Goal: Transaction & Acquisition: Download file/media

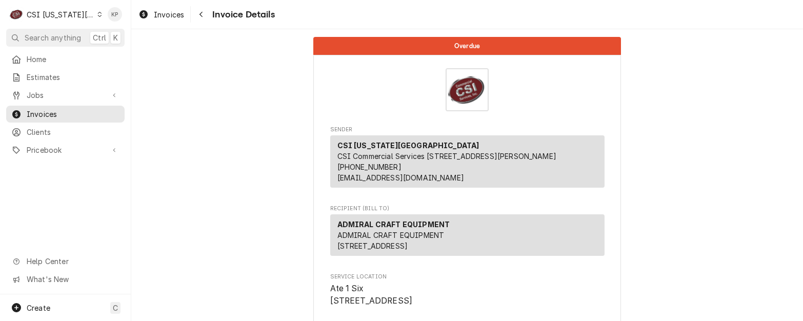
scroll to position [2027, 0]
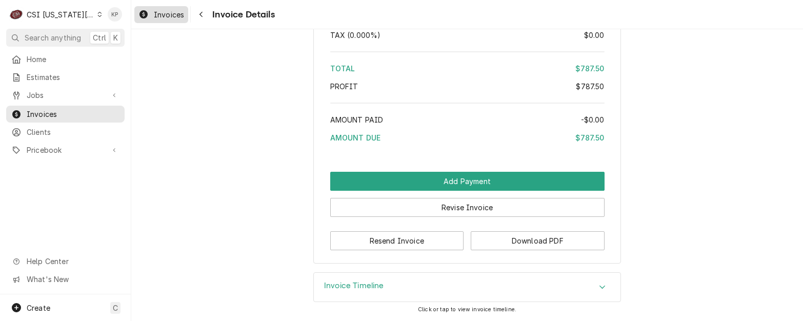
drag, startPoint x: 174, startPoint y: 14, endPoint x: 506, endPoint y: 22, distance: 332.2
click at [174, 14] on span "Invoices" at bounding box center [169, 14] width 30 height 11
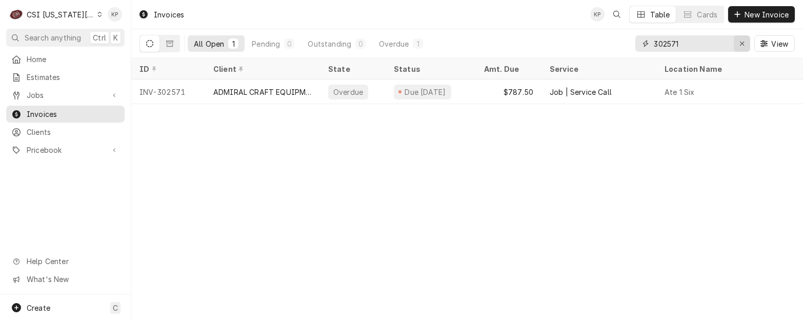
click at [741, 40] on icon "Erase input" at bounding box center [742, 43] width 6 height 7
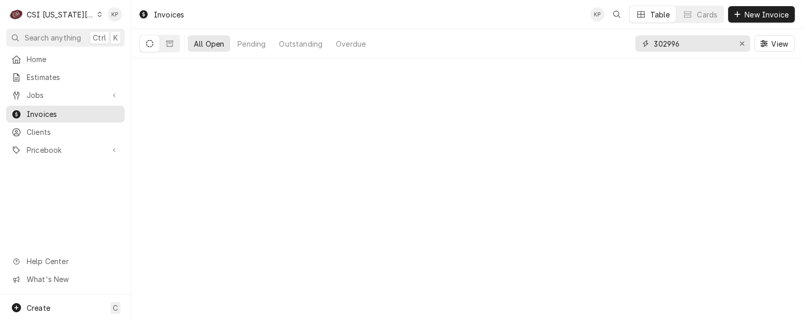
type input "302996"
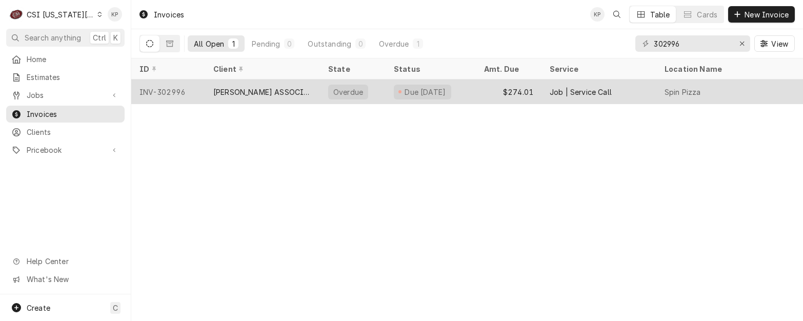
click at [177, 87] on div "INV-302996" at bounding box center [168, 91] width 74 height 25
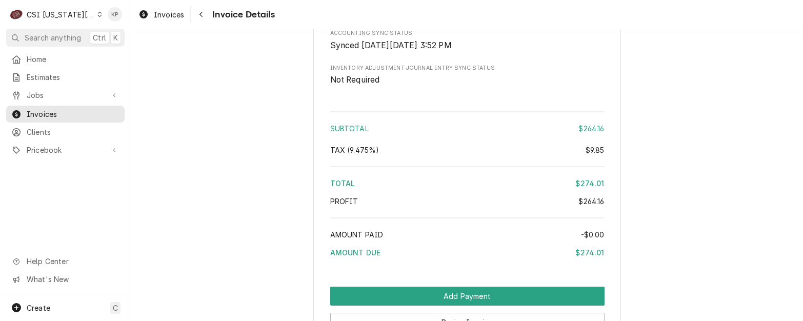
scroll to position [1993, 0]
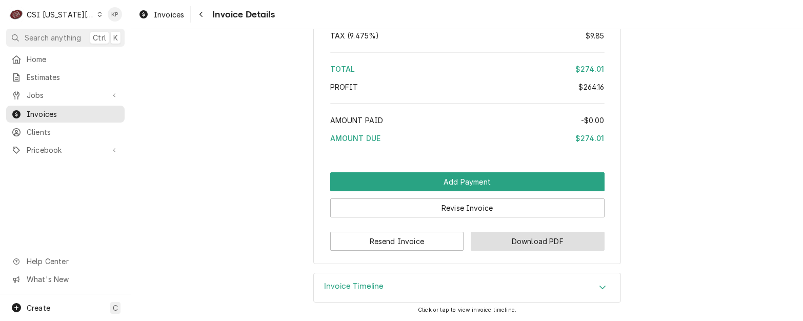
click at [508, 240] on button "Download PDF" at bounding box center [537, 241] width 134 height 19
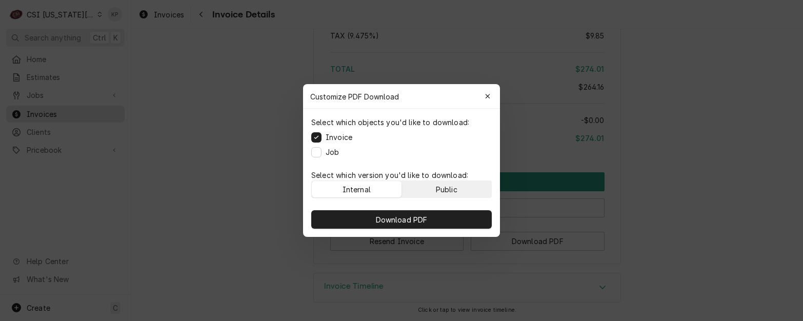
click at [475, 192] on button "Public" at bounding box center [447, 189] width 90 height 16
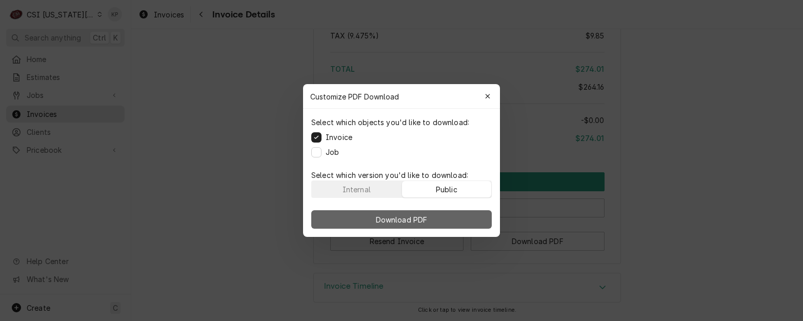
click at [469, 219] on button "Download PDF" at bounding box center [401, 219] width 180 height 18
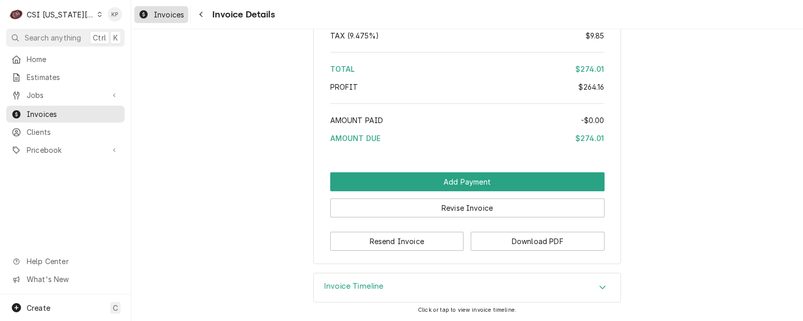
click at [169, 12] on span "Invoices" at bounding box center [169, 14] width 30 height 11
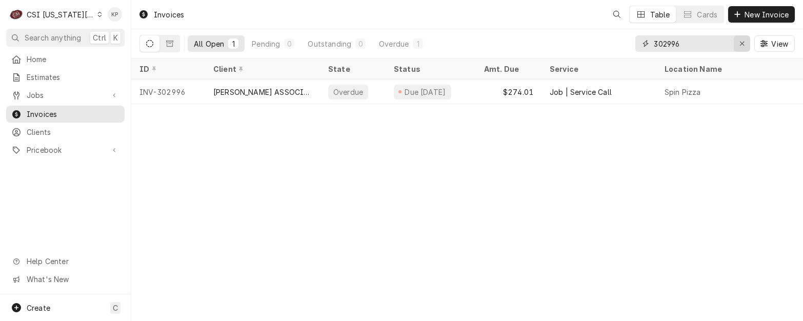
click at [742, 42] on icon "Erase input" at bounding box center [742, 43] width 6 height 7
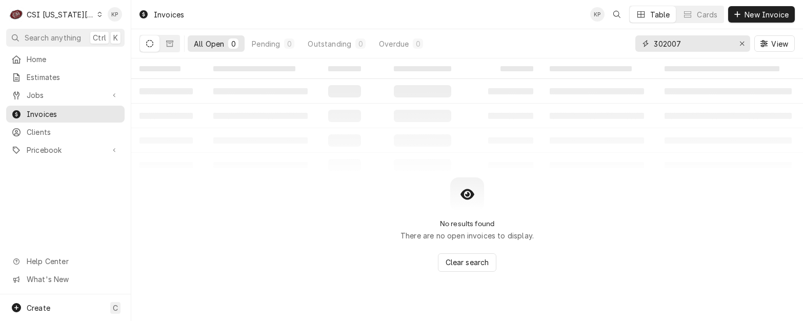
click at [667, 44] on input "302007" at bounding box center [691, 43] width 77 height 16
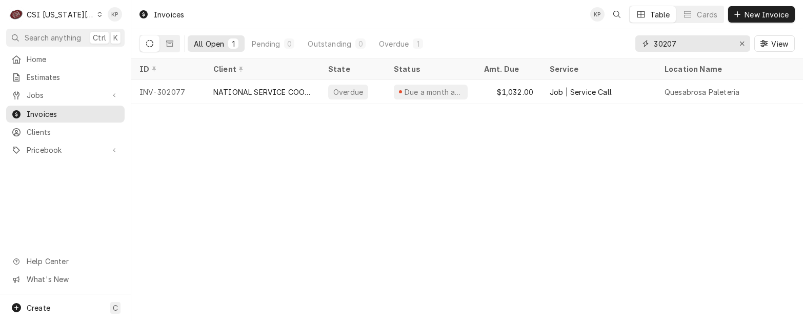
click at [666, 44] on input "30207" at bounding box center [691, 43] width 77 height 16
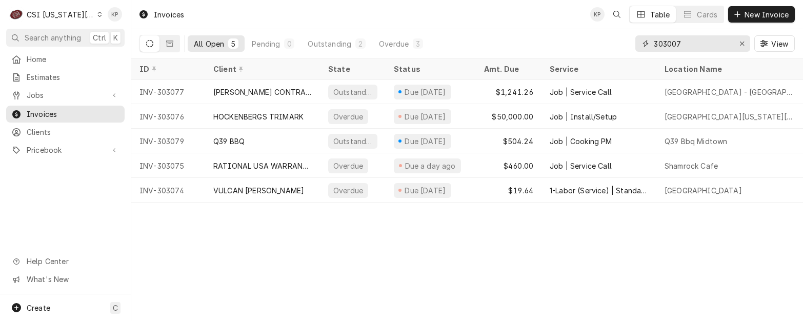
type input "303007"
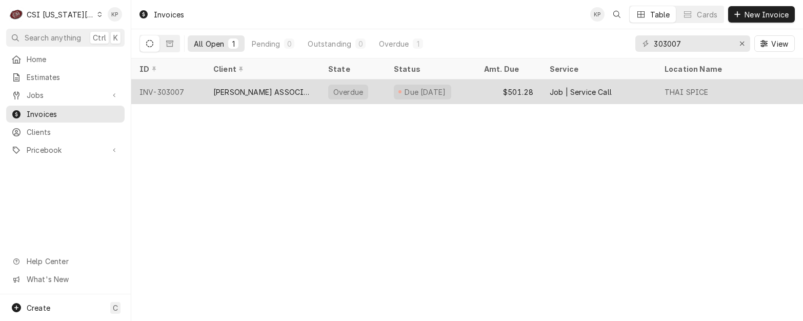
click at [177, 92] on div "INV-303007" at bounding box center [168, 91] width 74 height 25
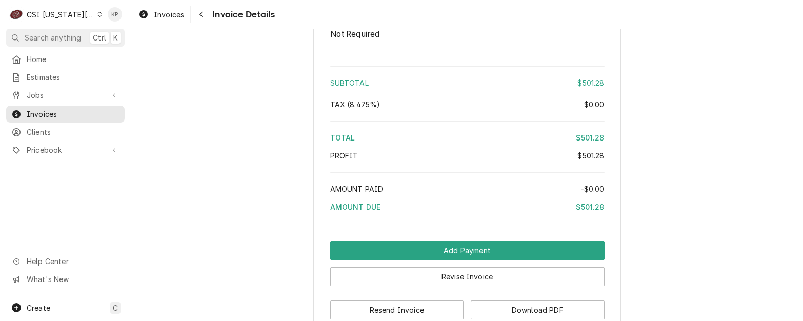
scroll to position [1999, 0]
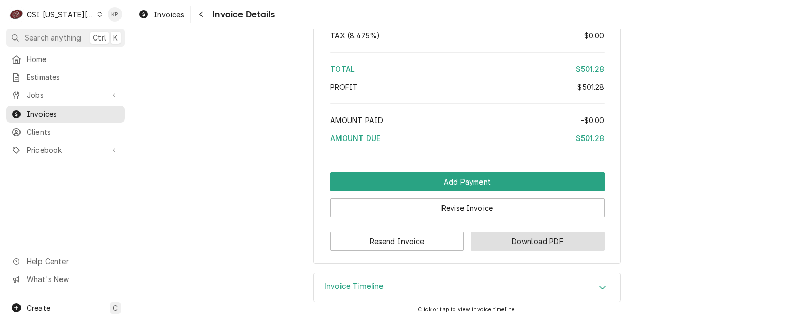
click at [499, 245] on button "Download PDF" at bounding box center [537, 241] width 134 height 19
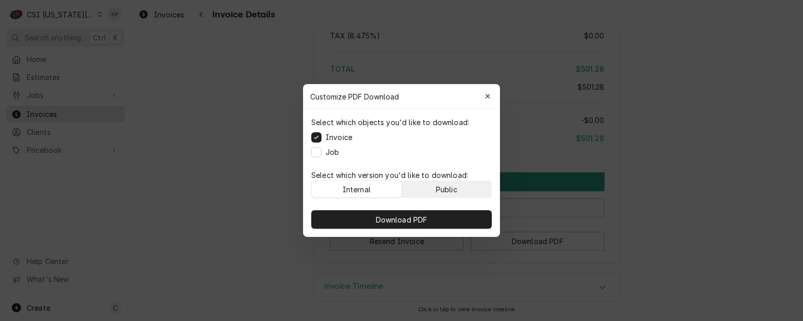
click at [449, 185] on div "Public" at bounding box center [447, 189] width 22 height 11
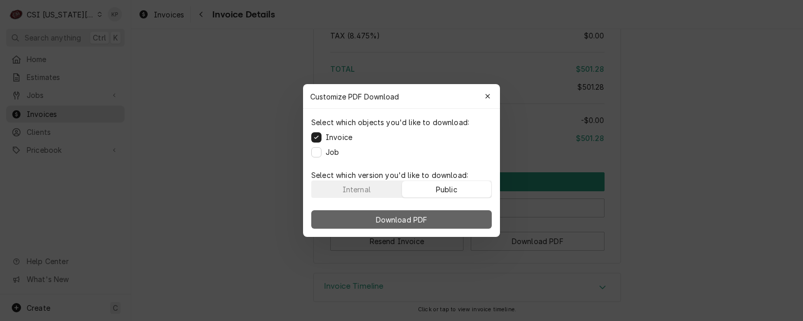
click at [449, 212] on button "Download PDF" at bounding box center [401, 219] width 180 height 18
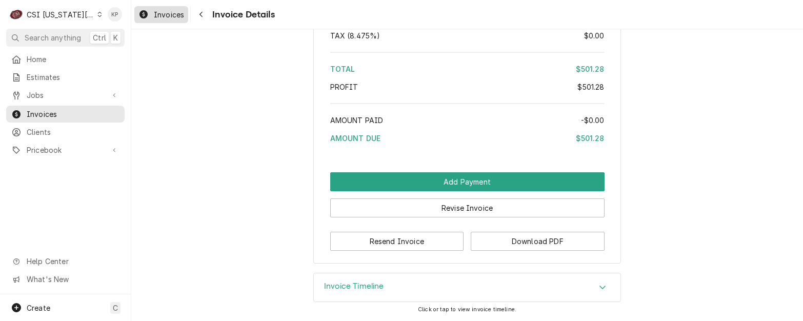
click at [161, 17] on span "Invoices" at bounding box center [169, 14] width 30 height 11
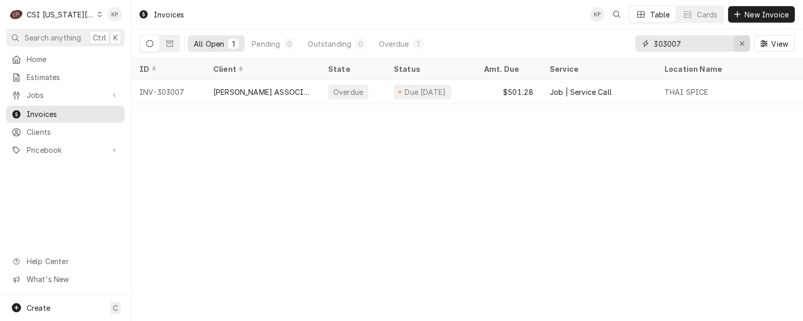
click at [741, 44] on icon "Erase input" at bounding box center [742, 44] width 4 height 4
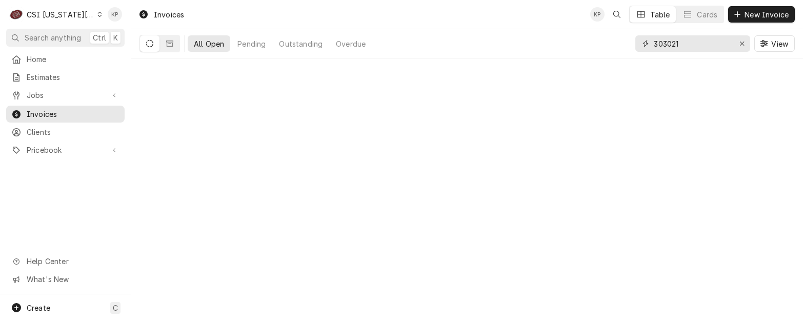
type input "303021"
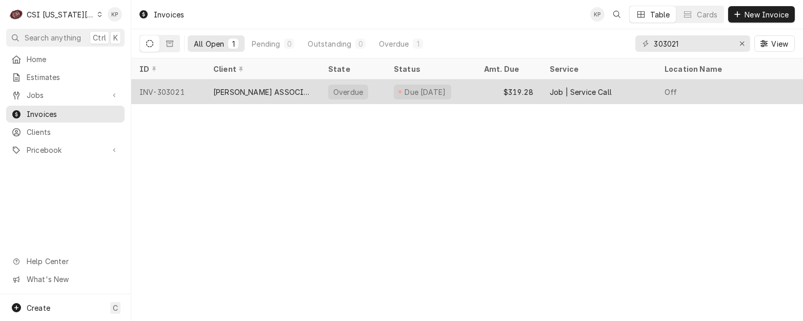
click at [176, 91] on div "INV-303021" at bounding box center [168, 91] width 74 height 25
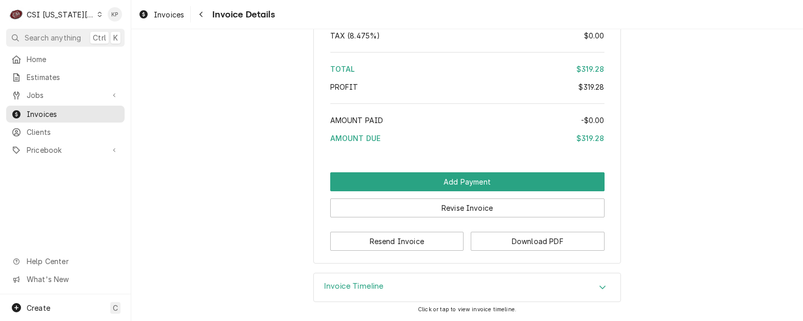
scroll to position [1966, 0]
click at [553, 240] on button "Download PDF" at bounding box center [537, 241] width 134 height 19
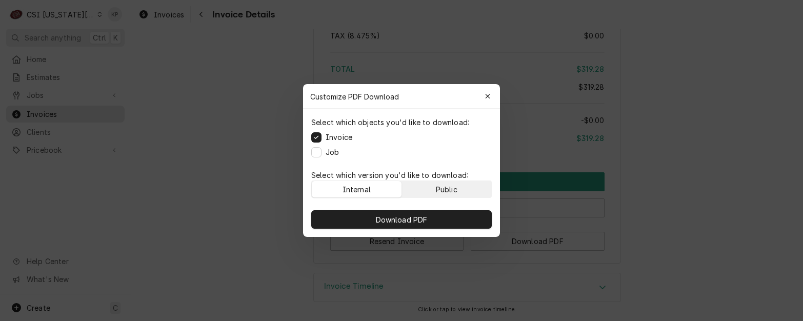
click at [456, 184] on div "Public" at bounding box center [447, 189] width 22 height 11
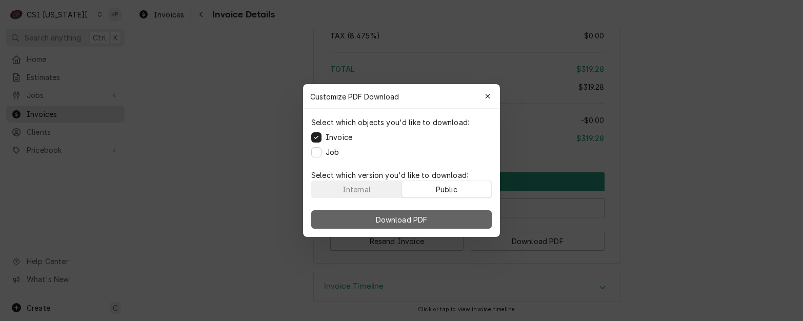
click at [442, 216] on button "Download PDF" at bounding box center [401, 219] width 180 height 18
